Goal: Transaction & Acquisition: Book appointment/travel/reservation

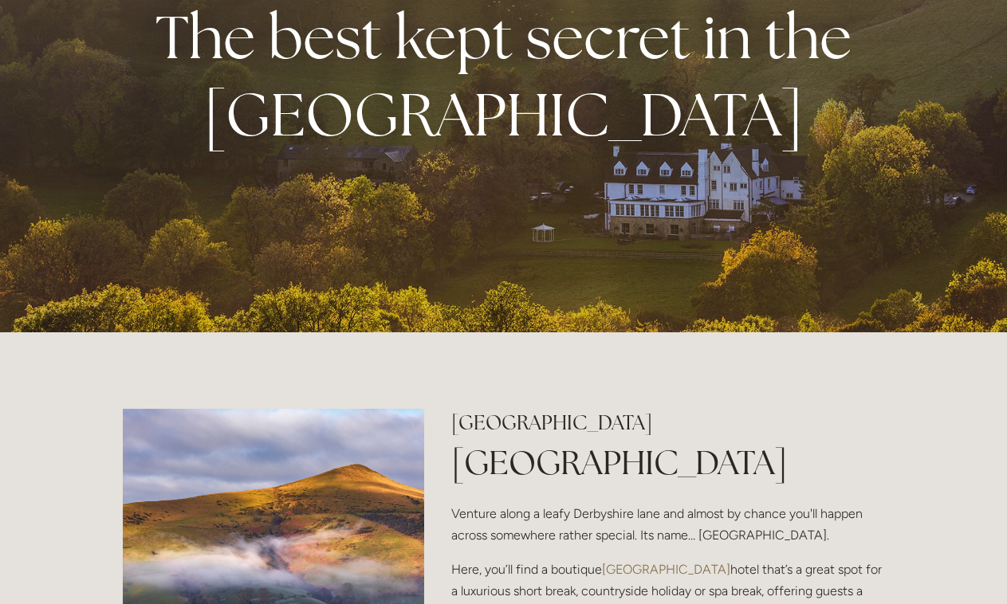
scroll to position [172, 0]
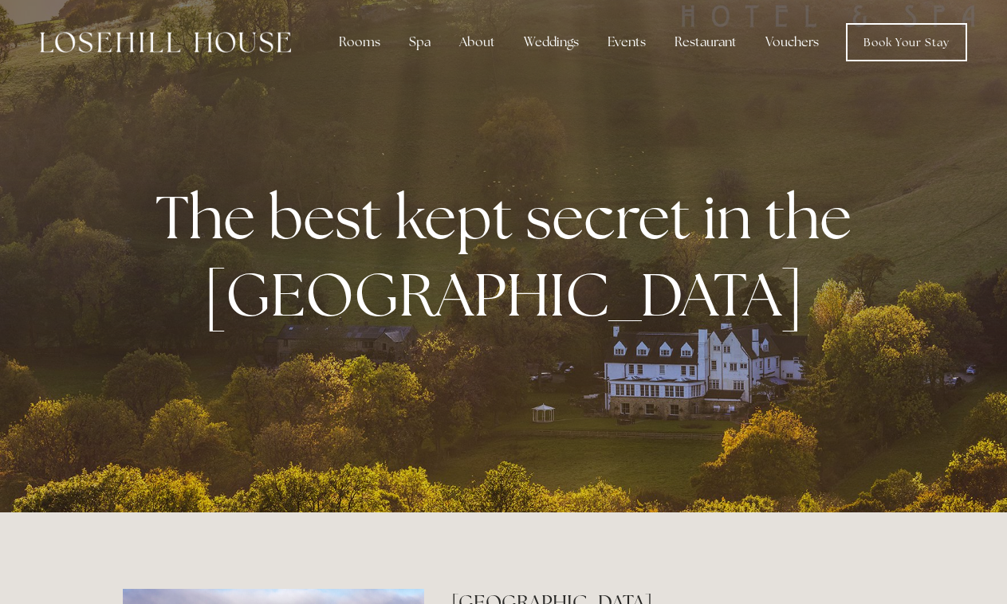
scroll to position [0, 0]
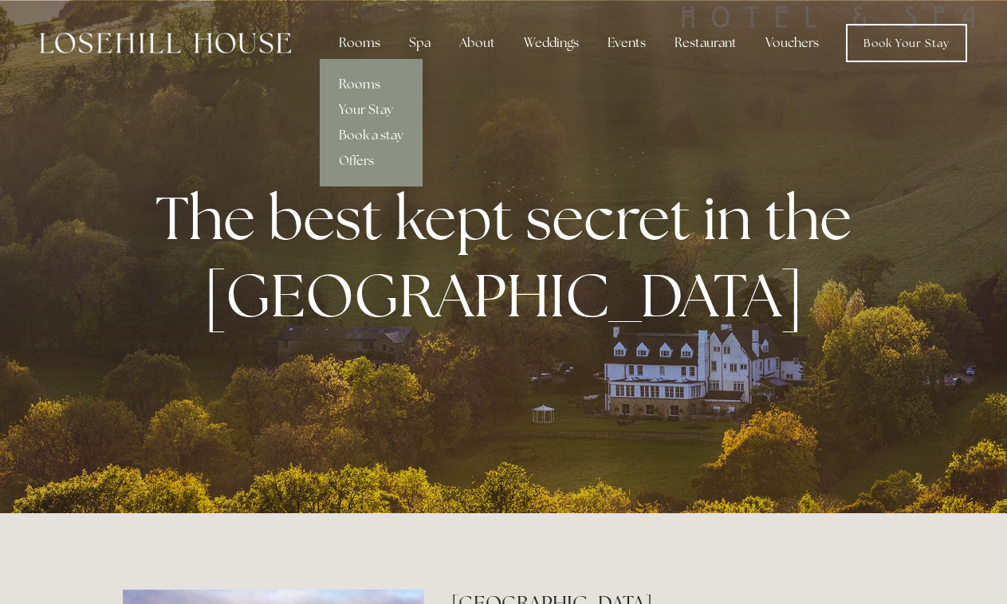
click at [375, 84] on link "Rooms" at bounding box center [371, 85] width 103 height 26
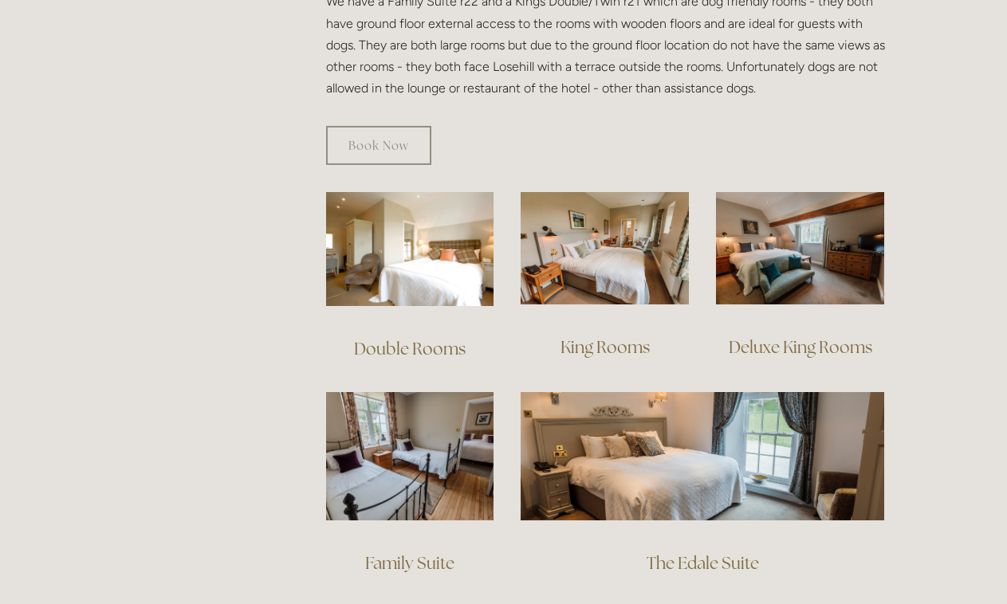
scroll to position [981, 0]
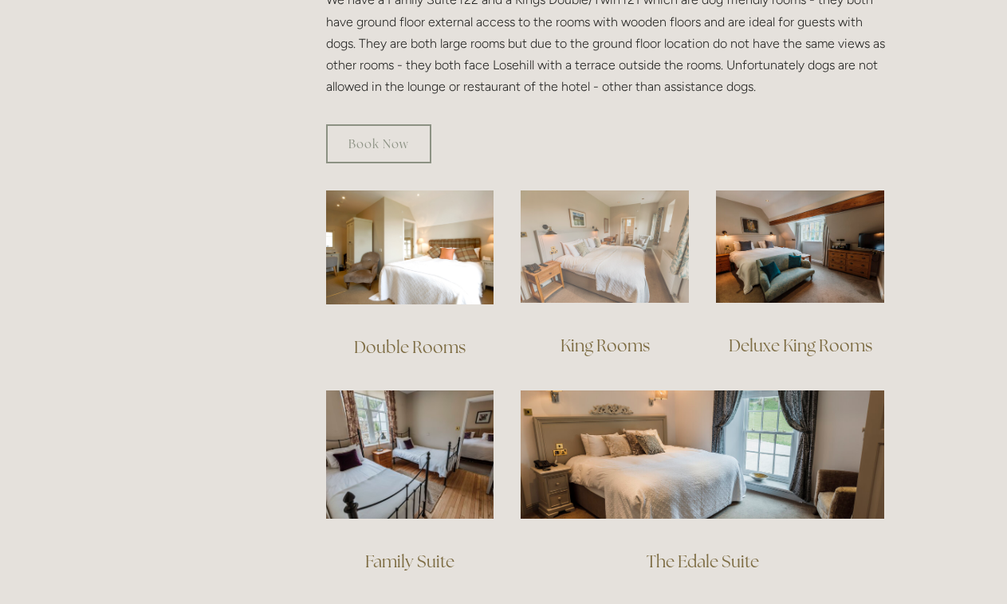
click at [574, 244] on img at bounding box center [605, 247] width 168 height 112
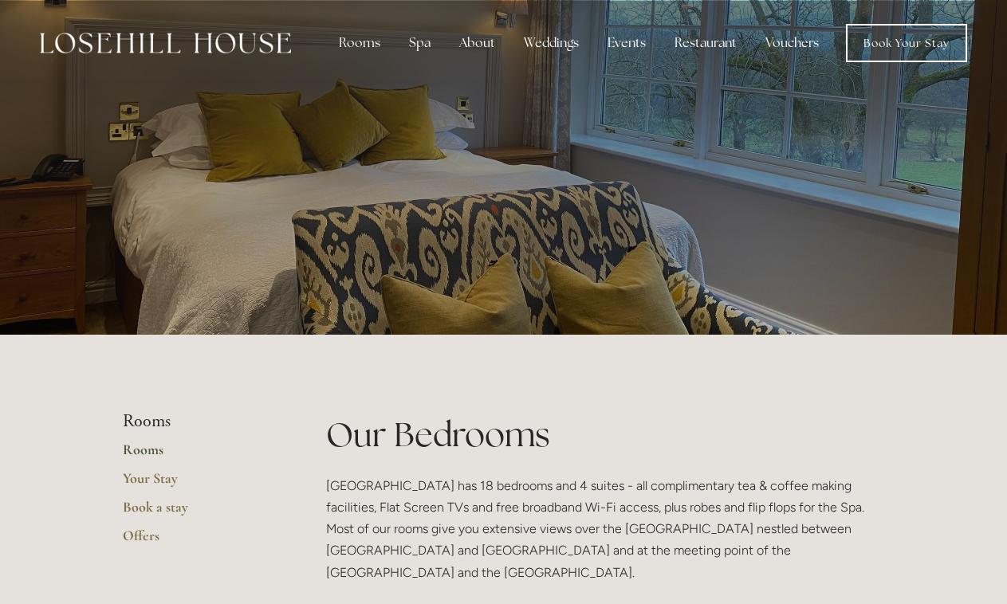
scroll to position [0, 0]
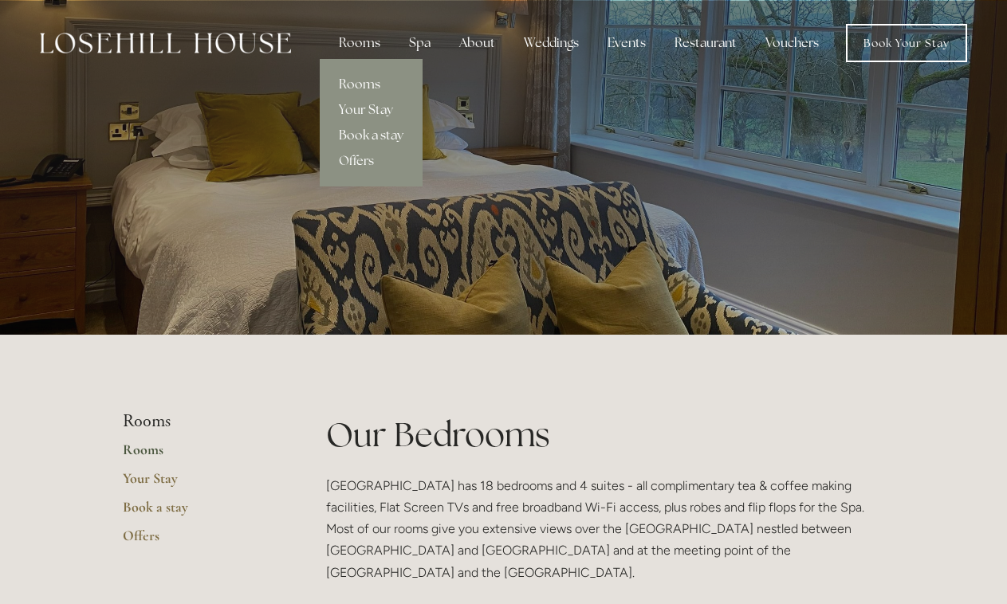
click at [371, 128] on link "Book a stay" at bounding box center [371, 136] width 103 height 26
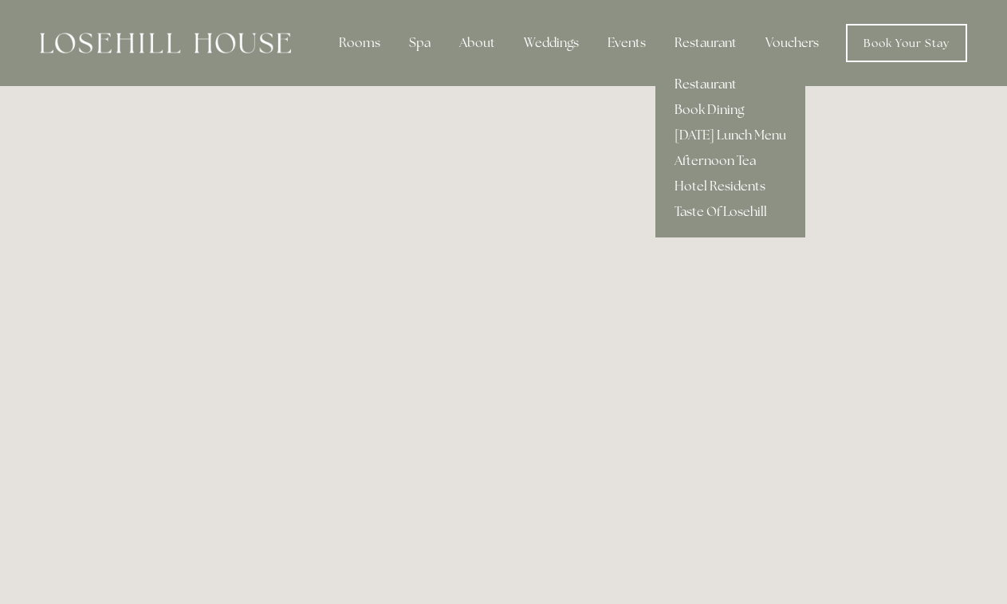
click at [701, 79] on link "Restaurant" at bounding box center [730, 85] width 150 height 26
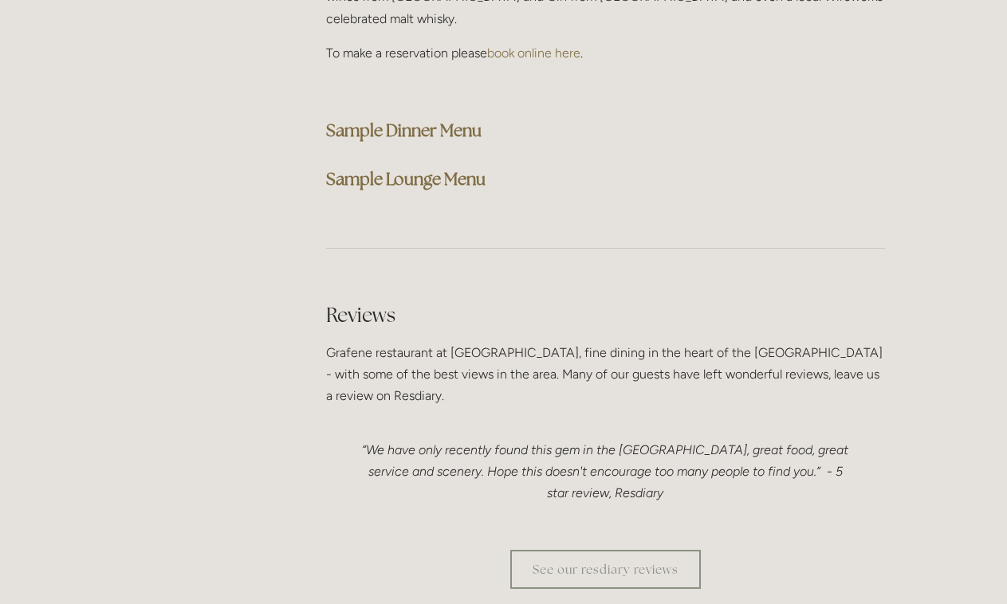
scroll to position [4197, 0]
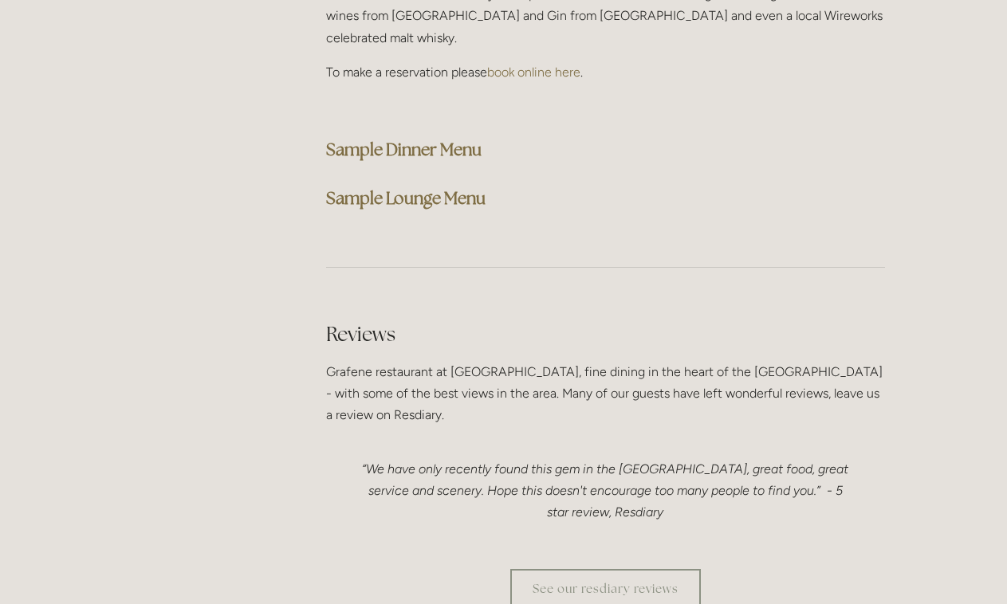
click at [415, 139] on strong "Sample Dinner Menu" at bounding box center [403, 150] width 155 height 22
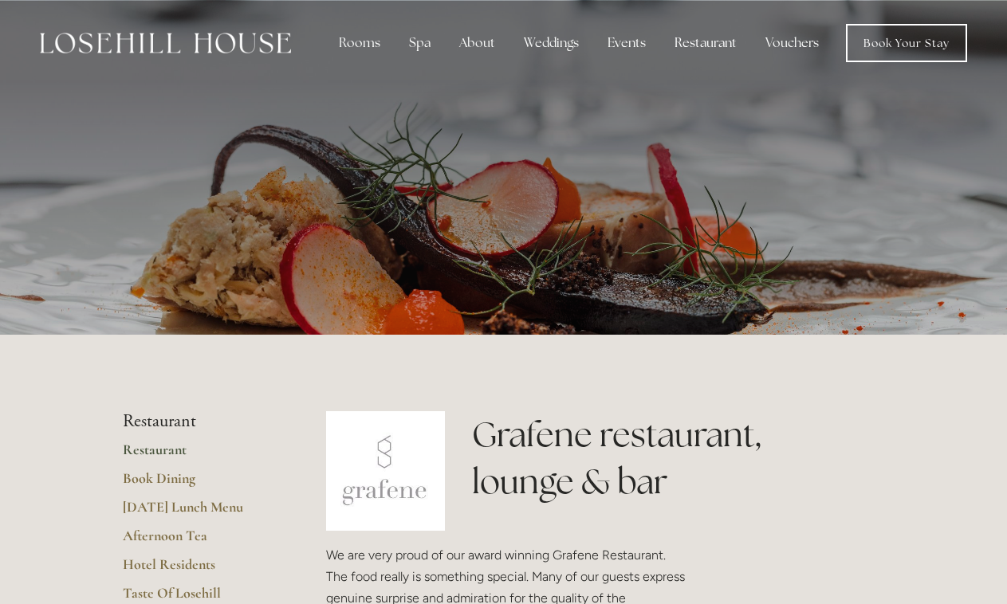
scroll to position [0, 0]
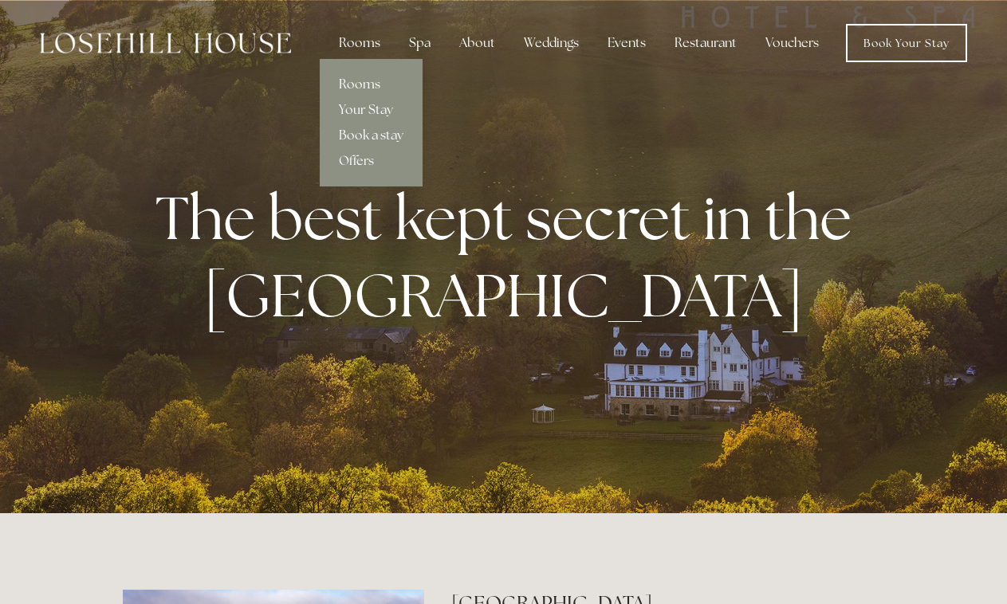
click at [360, 79] on link "Rooms" at bounding box center [371, 85] width 103 height 26
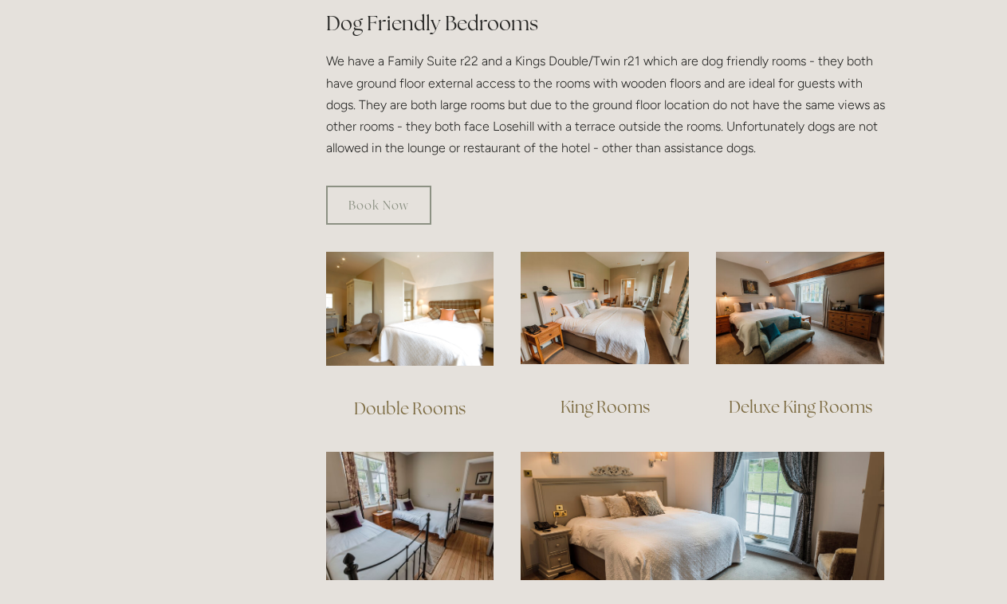
scroll to position [975, 0]
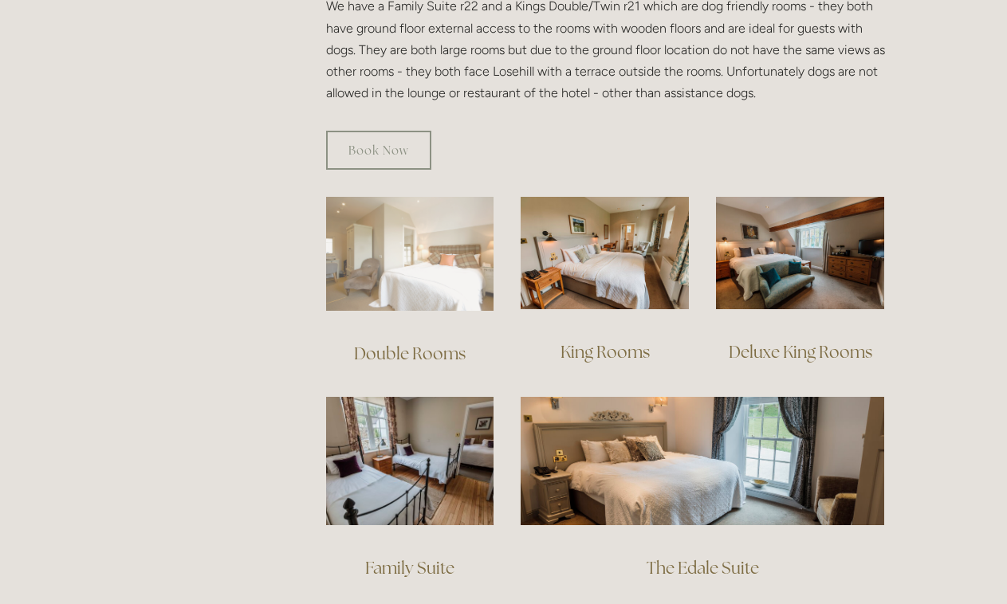
click at [385, 241] on img at bounding box center [410, 254] width 168 height 114
click at [460, 215] on img at bounding box center [410, 254] width 168 height 114
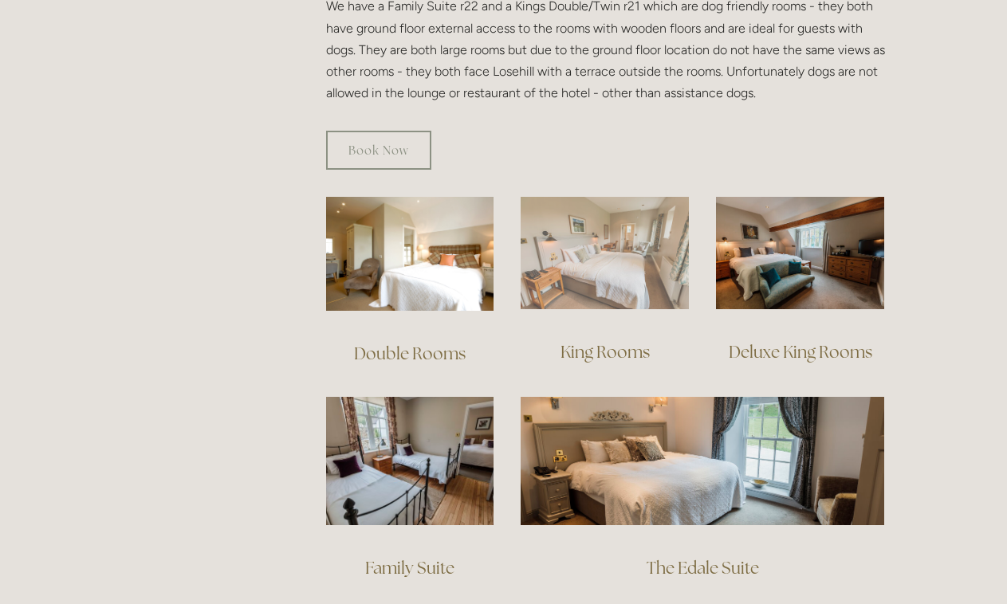
click at [584, 240] on img at bounding box center [605, 253] width 168 height 112
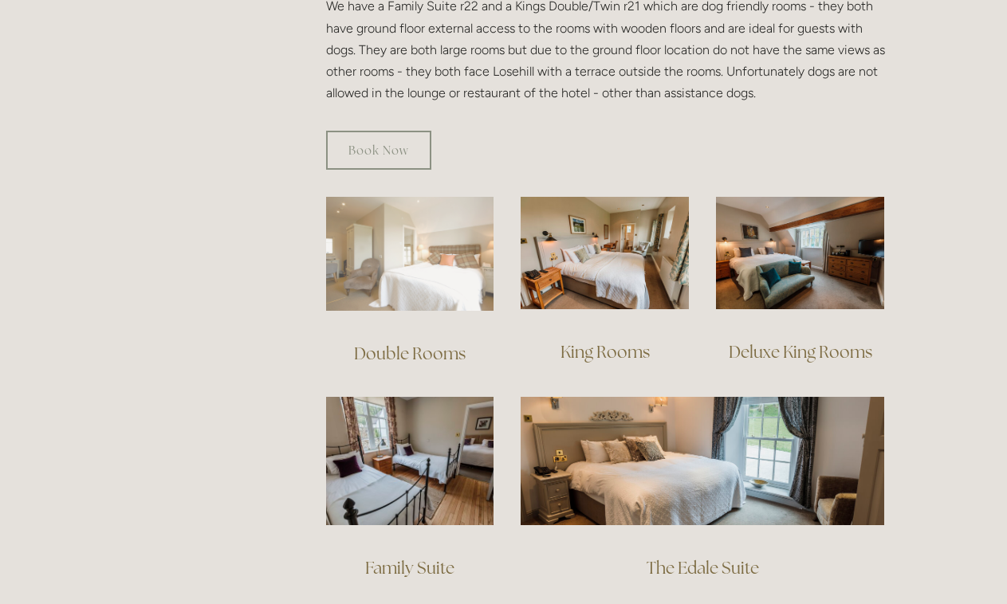
click at [400, 245] on img at bounding box center [410, 254] width 168 height 114
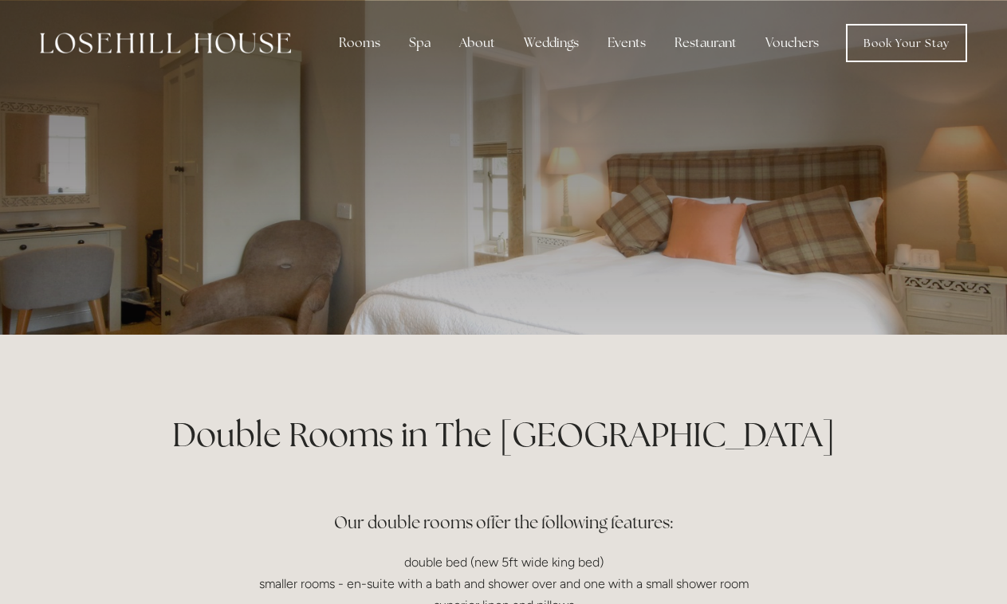
click at [632, 226] on div at bounding box center [504, 167] width 762 height 335
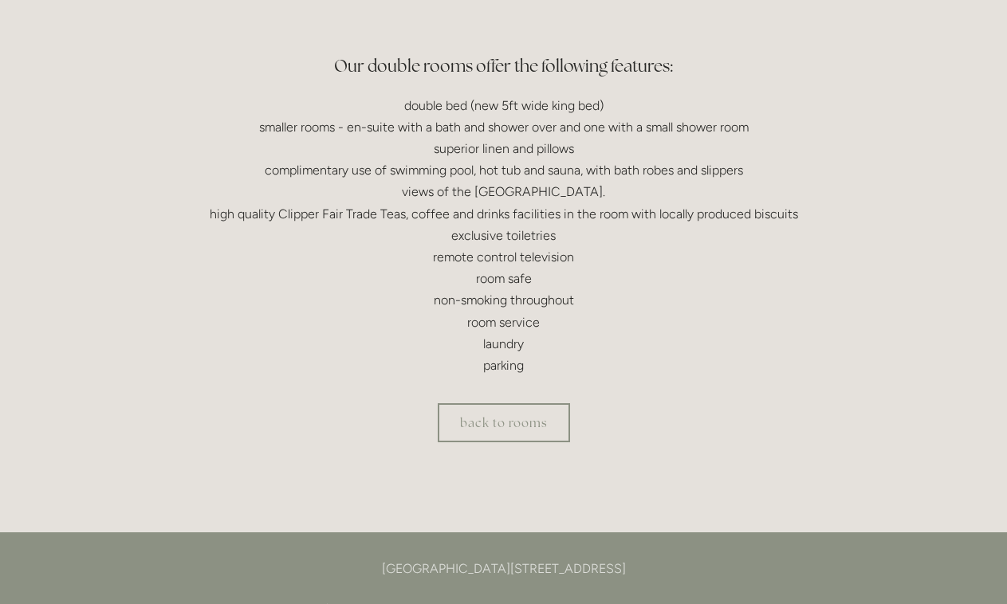
scroll to position [442, 0]
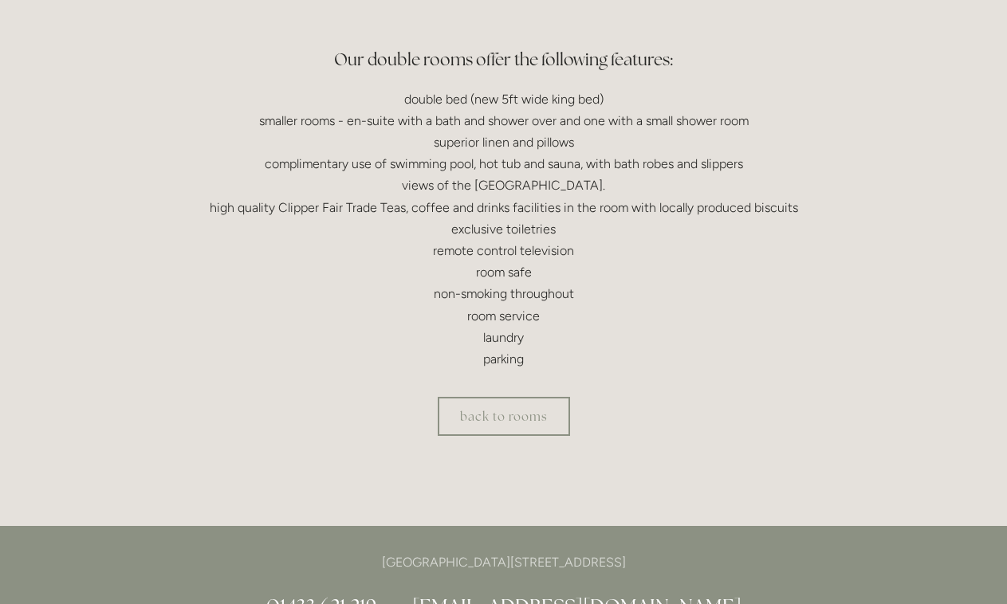
scroll to position [467, 0]
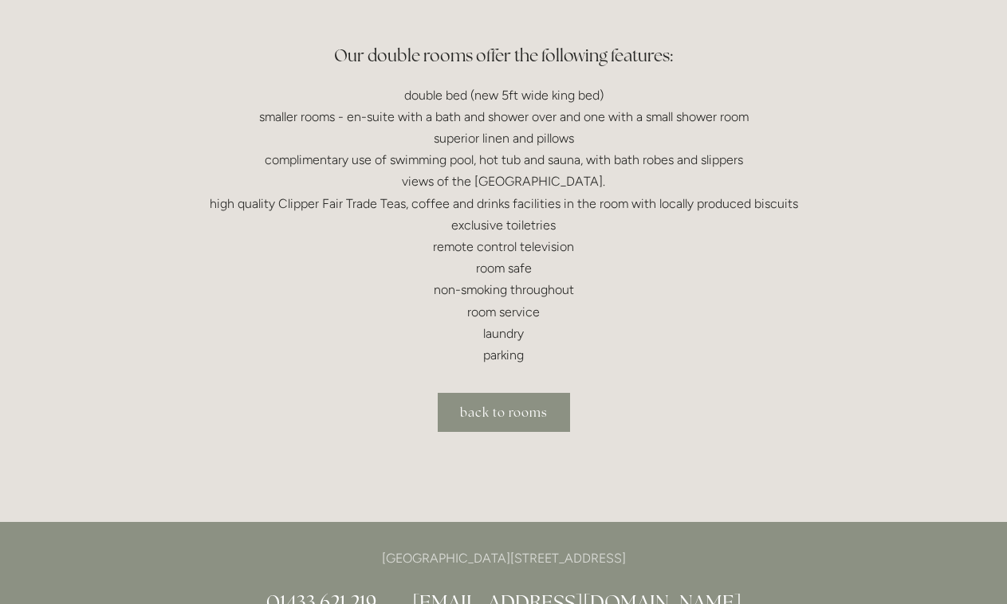
click at [495, 409] on link "back to rooms" at bounding box center [504, 412] width 132 height 39
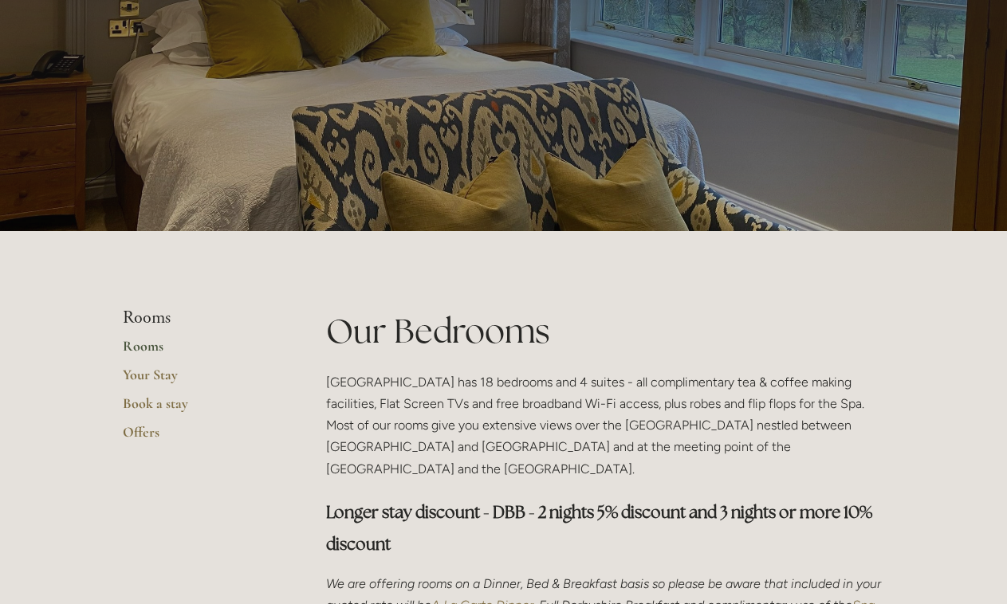
scroll to position [106, 0]
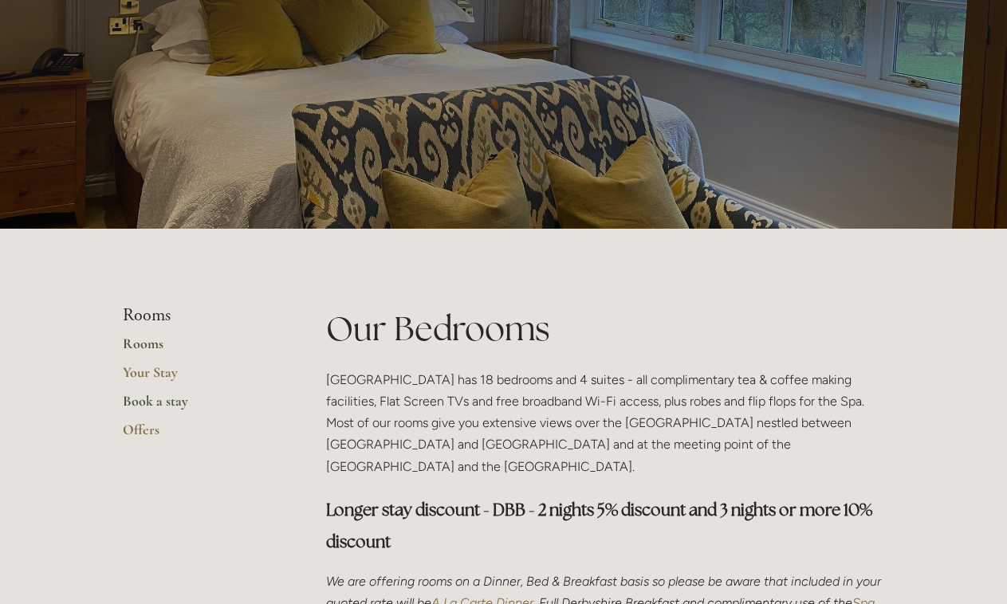
click at [154, 397] on link "Book a stay" at bounding box center [199, 406] width 152 height 29
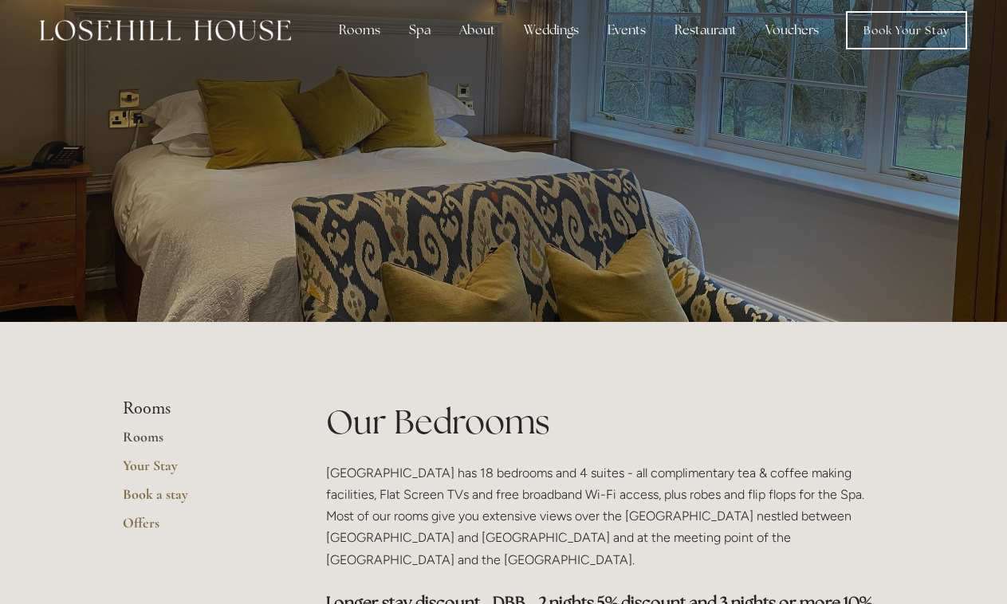
scroll to position [15, 0]
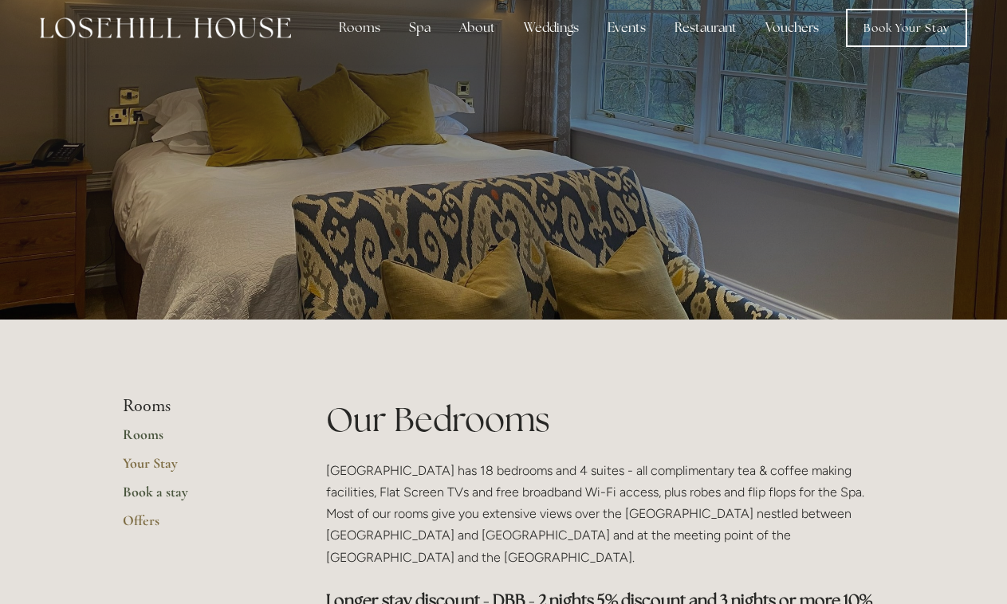
click at [169, 485] on link "Book a stay" at bounding box center [199, 497] width 152 height 29
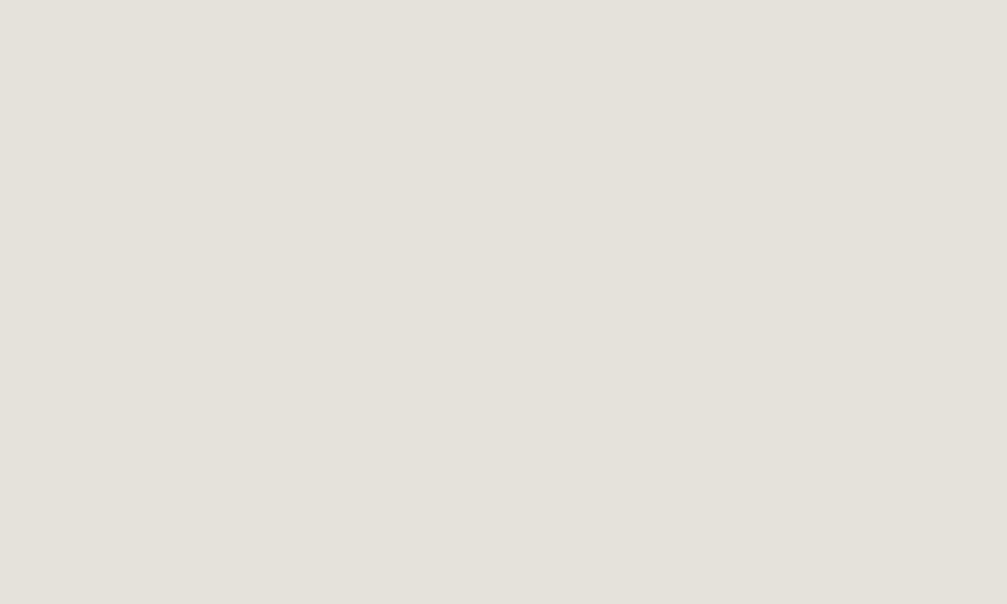
scroll to position [87, 0]
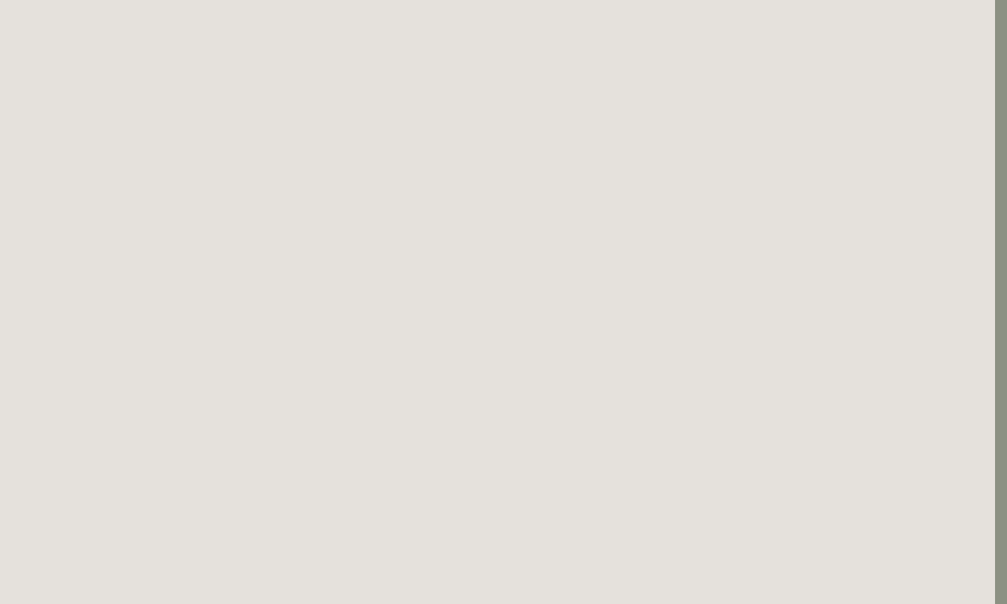
scroll to position [208, 12]
